Goal: Task Accomplishment & Management: Manage account settings

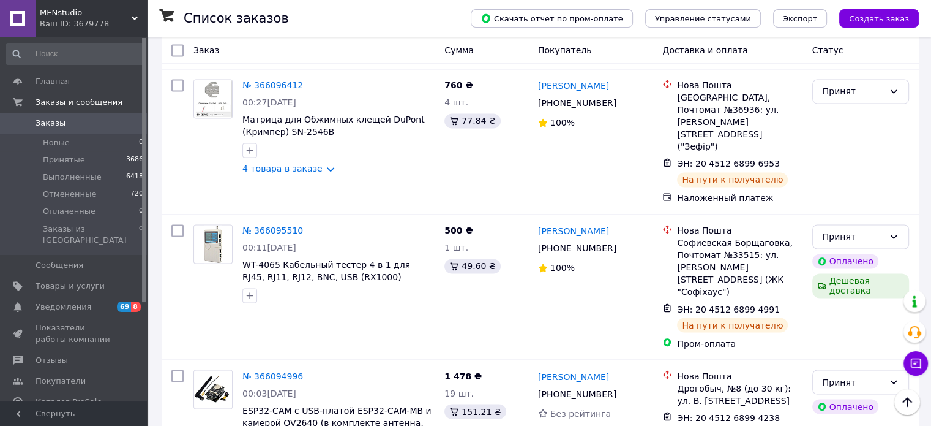
scroll to position [2124, 0]
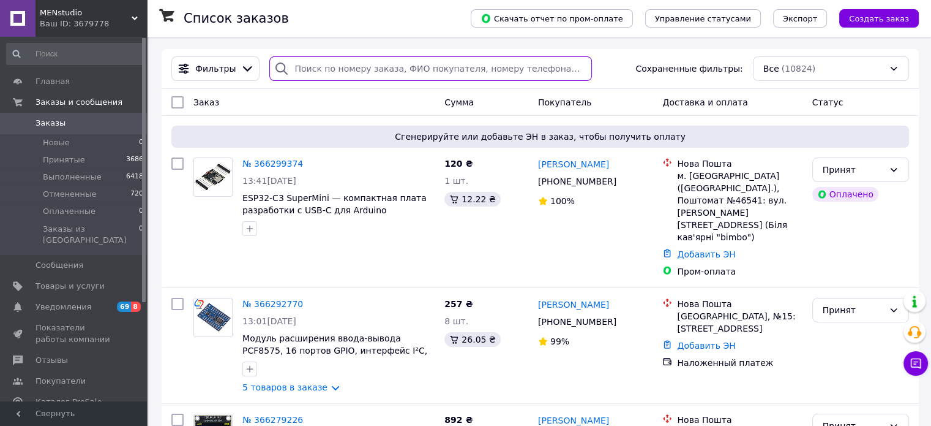
click at [306, 67] on input "search" at bounding box center [430, 68] width 323 height 24
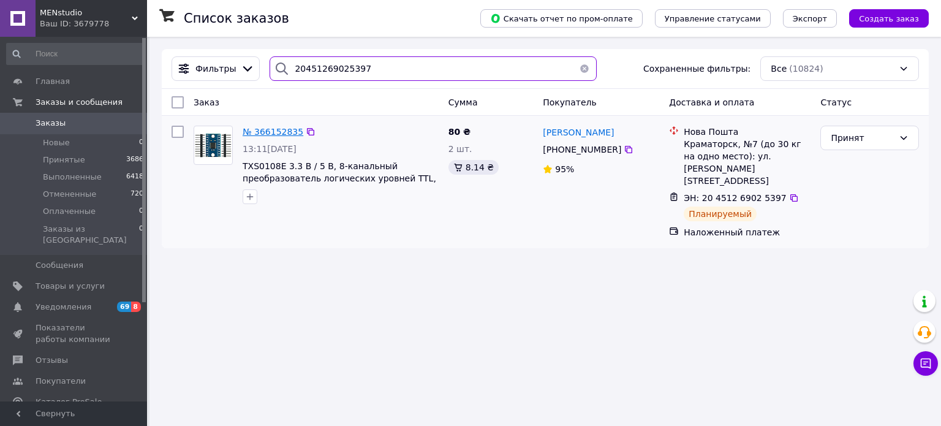
type input "20451269025397"
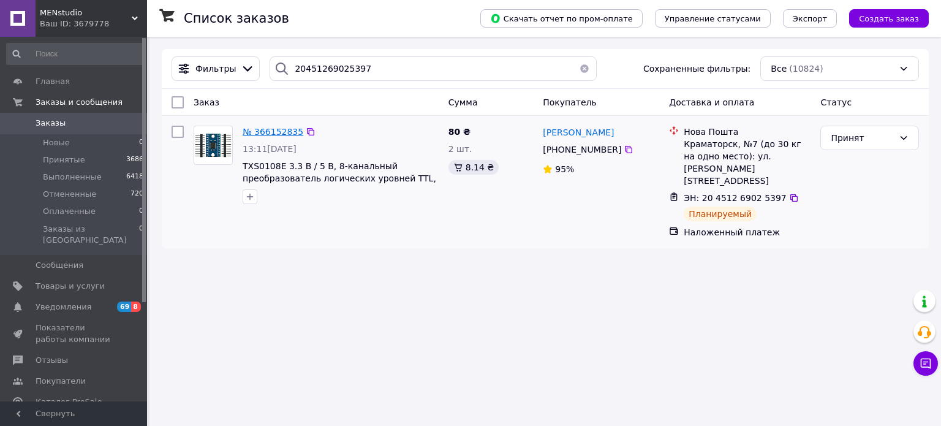
click at [277, 130] on span "№ 366152835" at bounding box center [273, 132] width 61 height 10
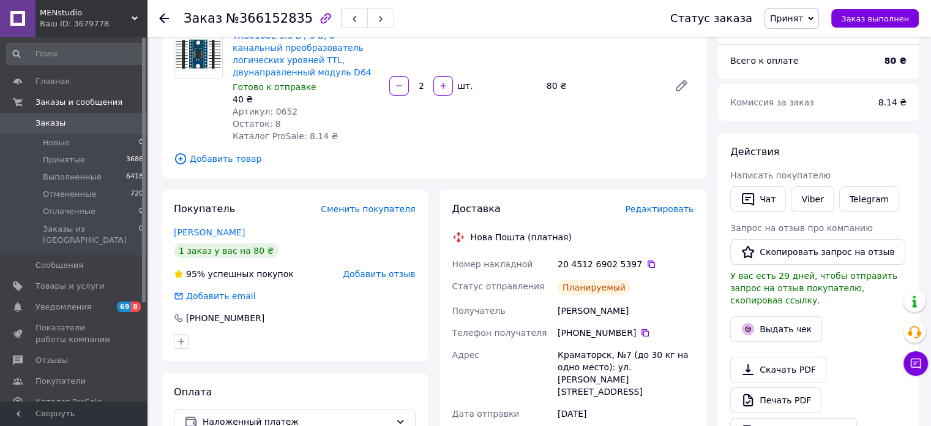
scroll to position [96, 0]
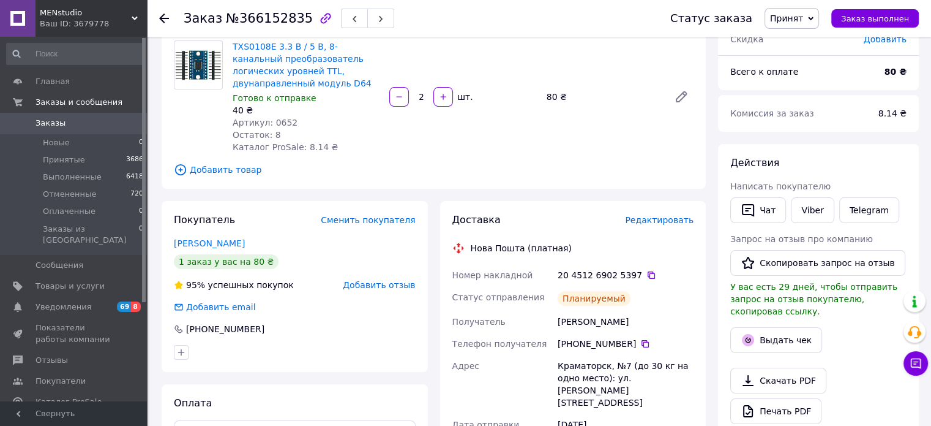
click at [384, 137] on div "TXS0108E 3.3 В / 5 В, 8-канальный преобразователь логических уровней TTL, двуна…" at bounding box center [306, 97] width 157 height 118
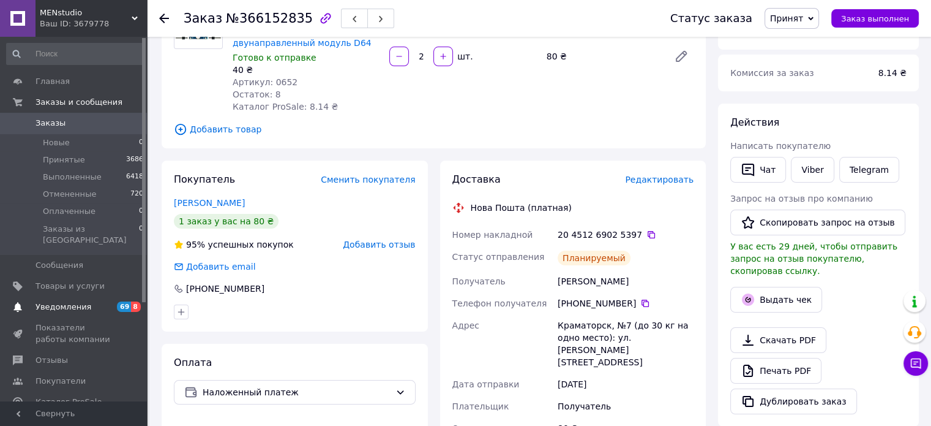
scroll to position [157, 0]
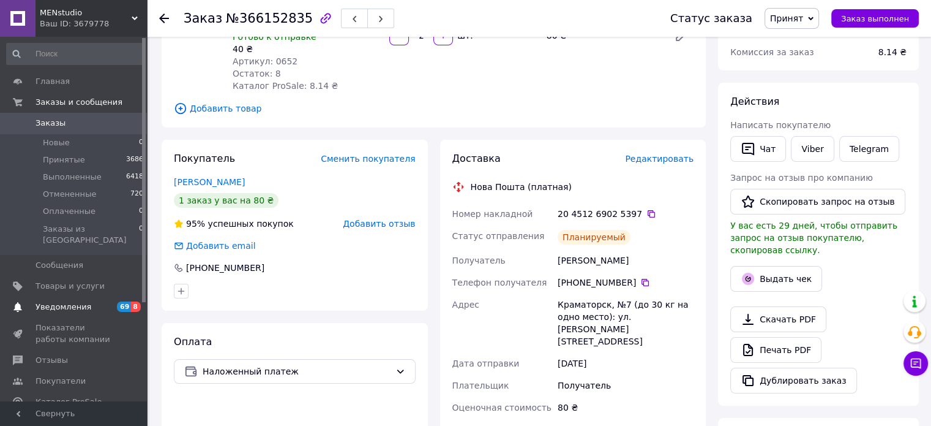
click at [73, 296] on link "Уведомления 69 8" at bounding box center [75, 306] width 151 height 21
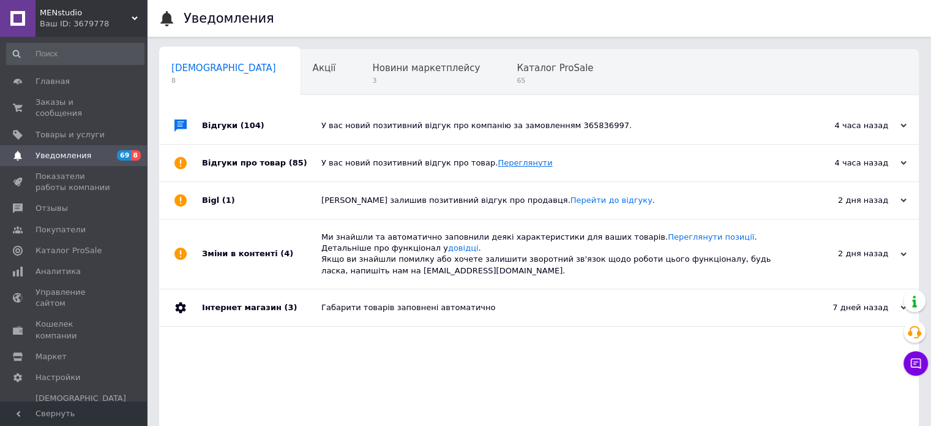
click at [500, 162] on link "Переглянути" at bounding box center [525, 162] width 55 height 9
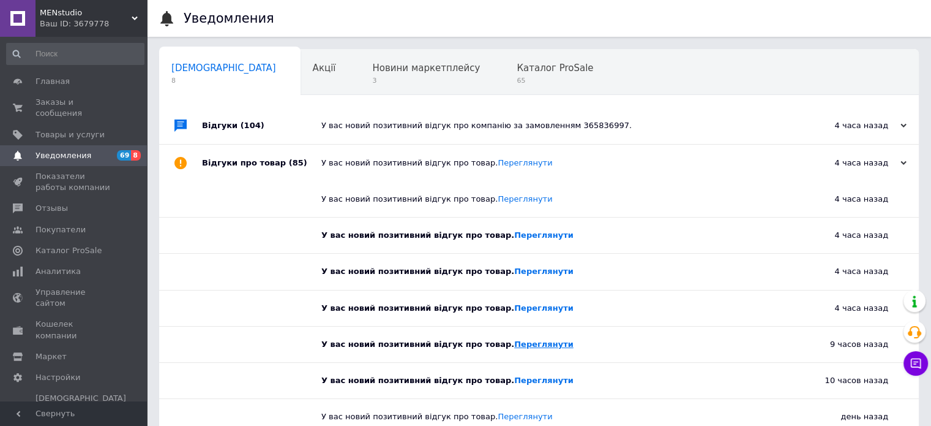
click at [514, 341] on link "Переглянути" at bounding box center [543, 343] width 59 height 9
click at [95, 95] on link "Заказы и сообщения 0 0" at bounding box center [75, 108] width 151 height 32
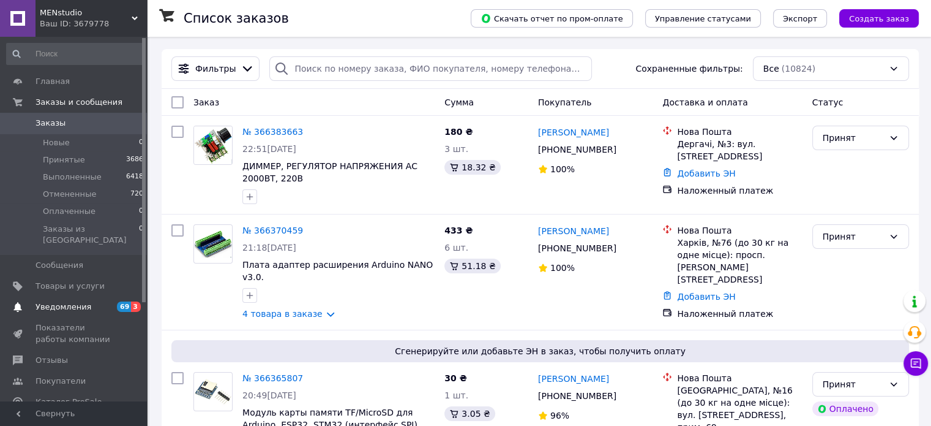
click at [83, 301] on span "Уведомления" at bounding box center [64, 306] width 56 height 11
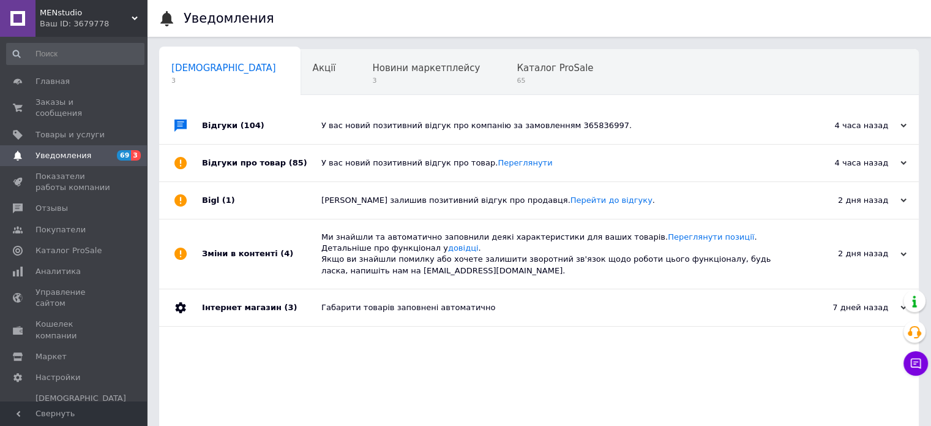
click at [570, 124] on div "У вас новий позитивний відгук про компанію за замовленням 365836997." at bounding box center [553, 125] width 463 height 11
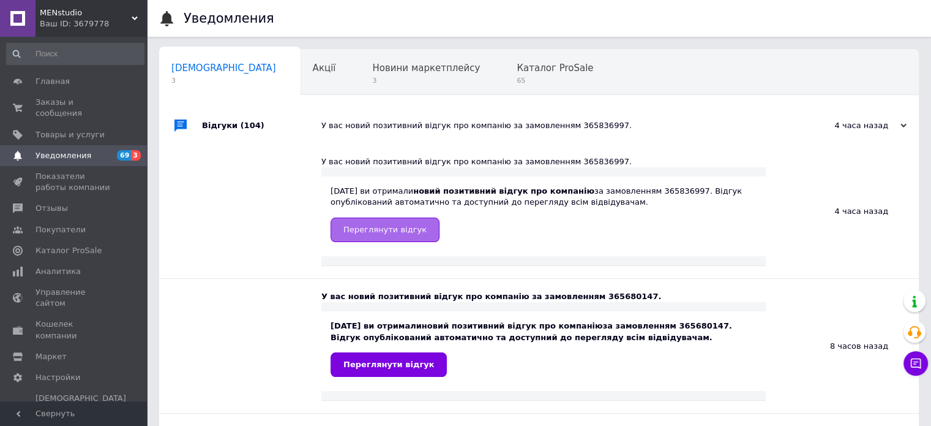
click at [389, 233] on span "Переглянути відгук" at bounding box center [385, 229] width 83 height 9
click at [399, 230] on span "Переглянути відгук" at bounding box center [385, 229] width 83 height 9
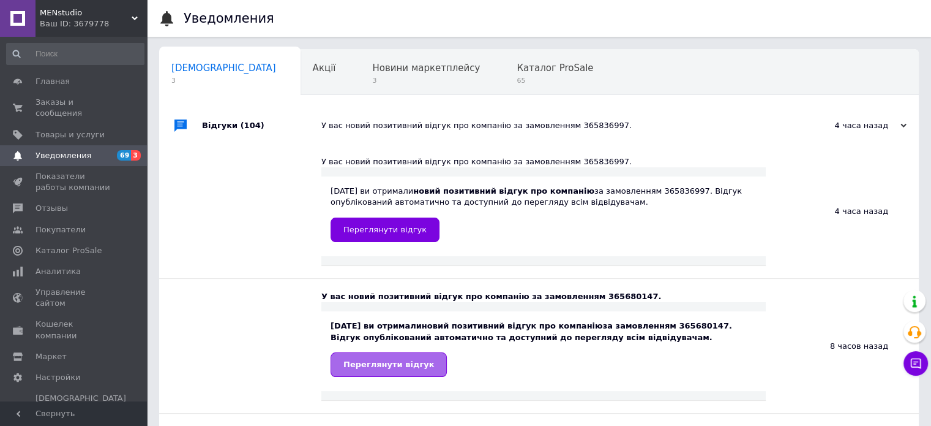
click at [401, 371] on link "Переглянути відгук" at bounding box center [389, 364] width 116 height 24
click at [86, 102] on span "Заказы и сообщения" at bounding box center [75, 108] width 78 height 22
